Goal: Check status: Check status

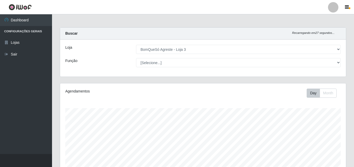
select select "215"
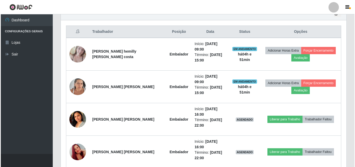
scroll to position [108, 286]
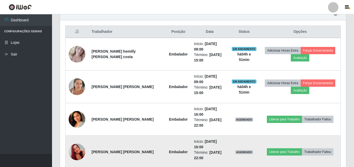
click at [77, 137] on img at bounding box center [77, 152] width 17 height 30
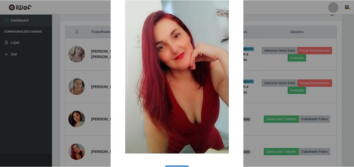
scroll to position [52, 0]
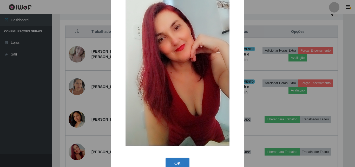
click at [173, 164] on button "OK" at bounding box center [178, 163] width 24 height 12
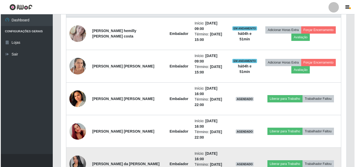
scroll to position [242, 0]
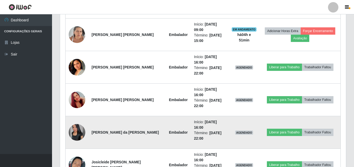
click at [78, 124] on img at bounding box center [77, 132] width 17 height 17
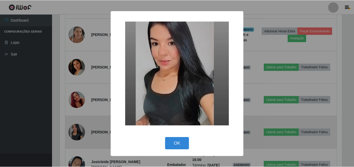
scroll to position [108, 283]
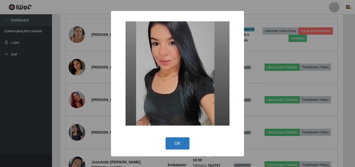
click at [177, 141] on button "OK" at bounding box center [178, 143] width 24 height 12
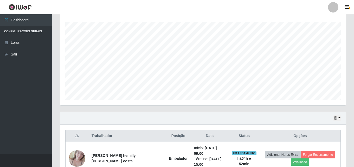
scroll to position [0, 0]
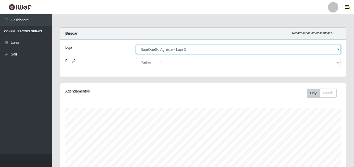
click at [188, 53] on select "[Selecione...] BomQueSó Agreste - Loja 3" at bounding box center [238, 49] width 205 height 9
click at [136, 45] on select "[Selecione...] BomQueSó Agreste - Loja 3" at bounding box center [238, 49] width 205 height 9
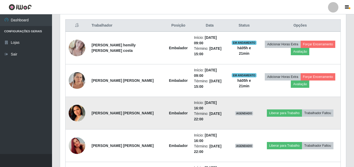
scroll to position [248, 0]
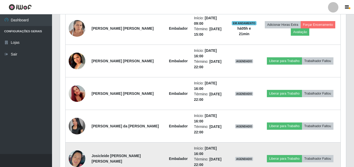
click at [74, 144] on img at bounding box center [77, 159] width 17 height 30
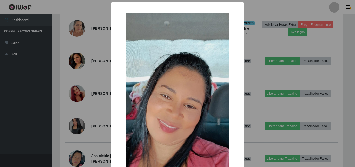
click at [79, 125] on div "× OK Cancel" at bounding box center [177, 83] width 355 height 167
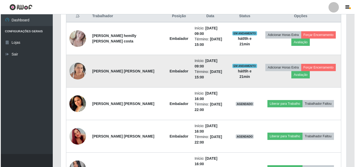
scroll to position [196, 0]
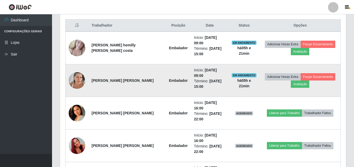
click at [82, 69] on img at bounding box center [77, 80] width 17 height 22
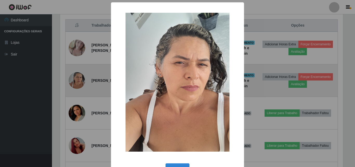
click at [82, 66] on div "× OK Cancel" at bounding box center [177, 83] width 355 height 167
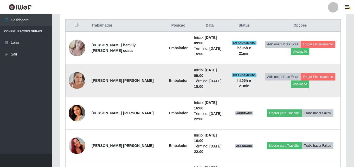
scroll to position [108, 286]
